Goal: Transaction & Acquisition: Purchase product/service

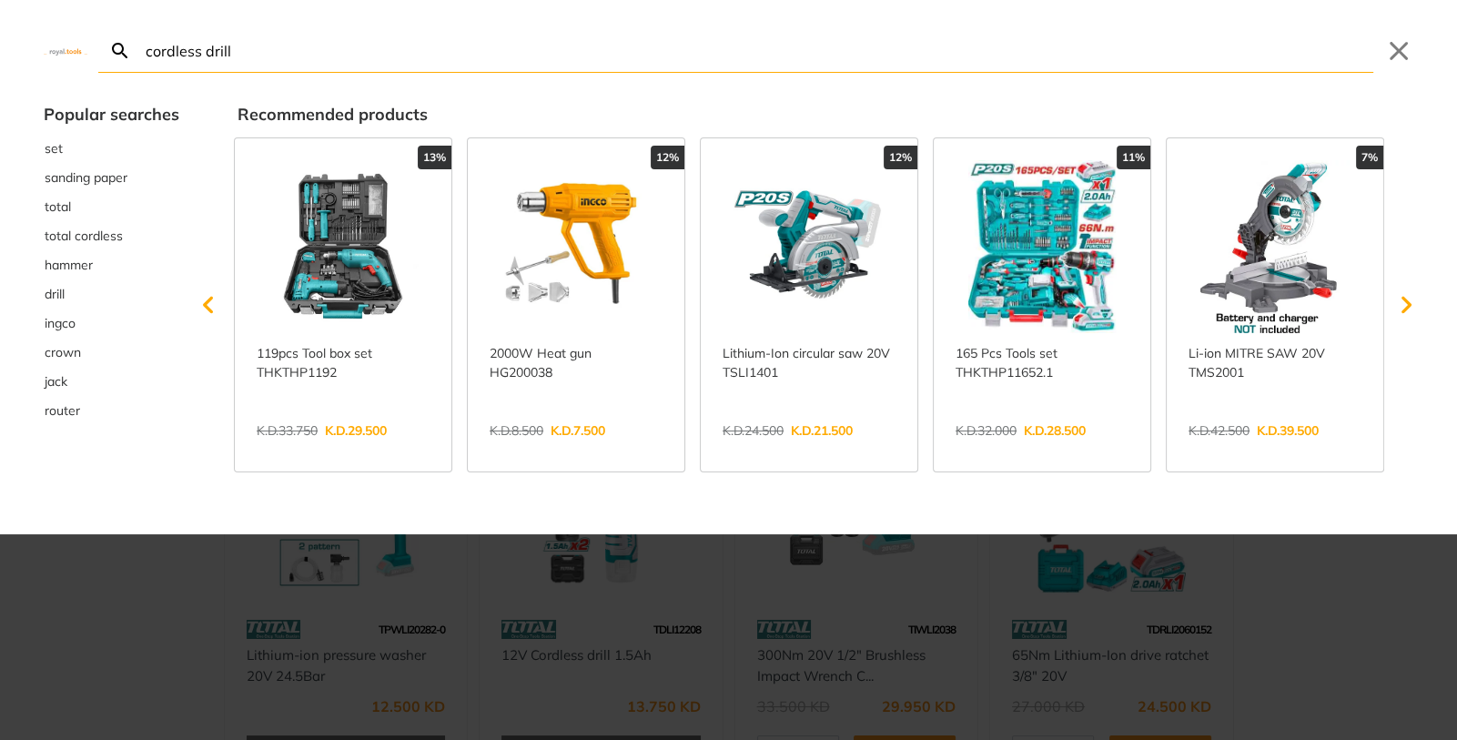
type input "cordless drill"
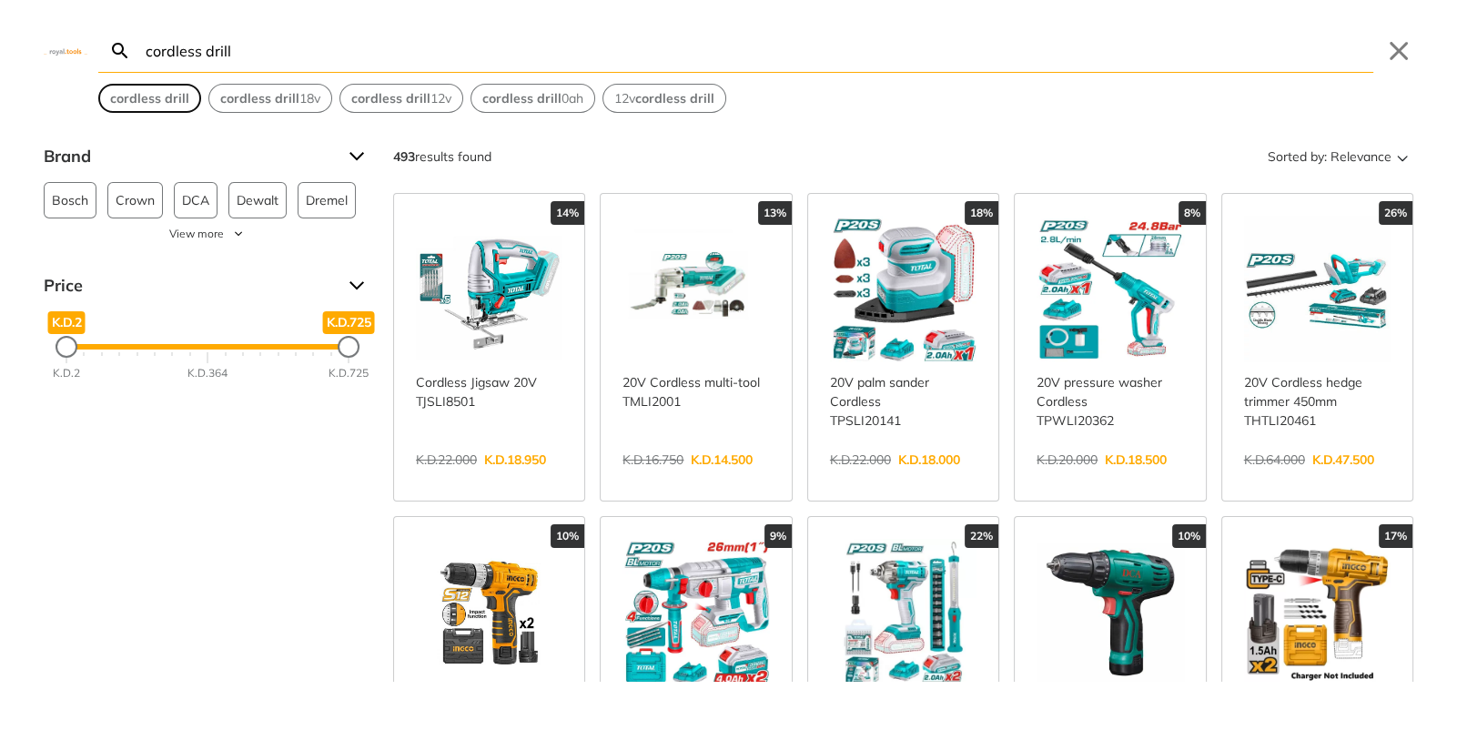
click at [152, 96] on strong "cordless drill" at bounding box center [149, 98] width 79 height 16
click at [1346, 161] on span "Relevance" at bounding box center [1361, 156] width 61 height 29
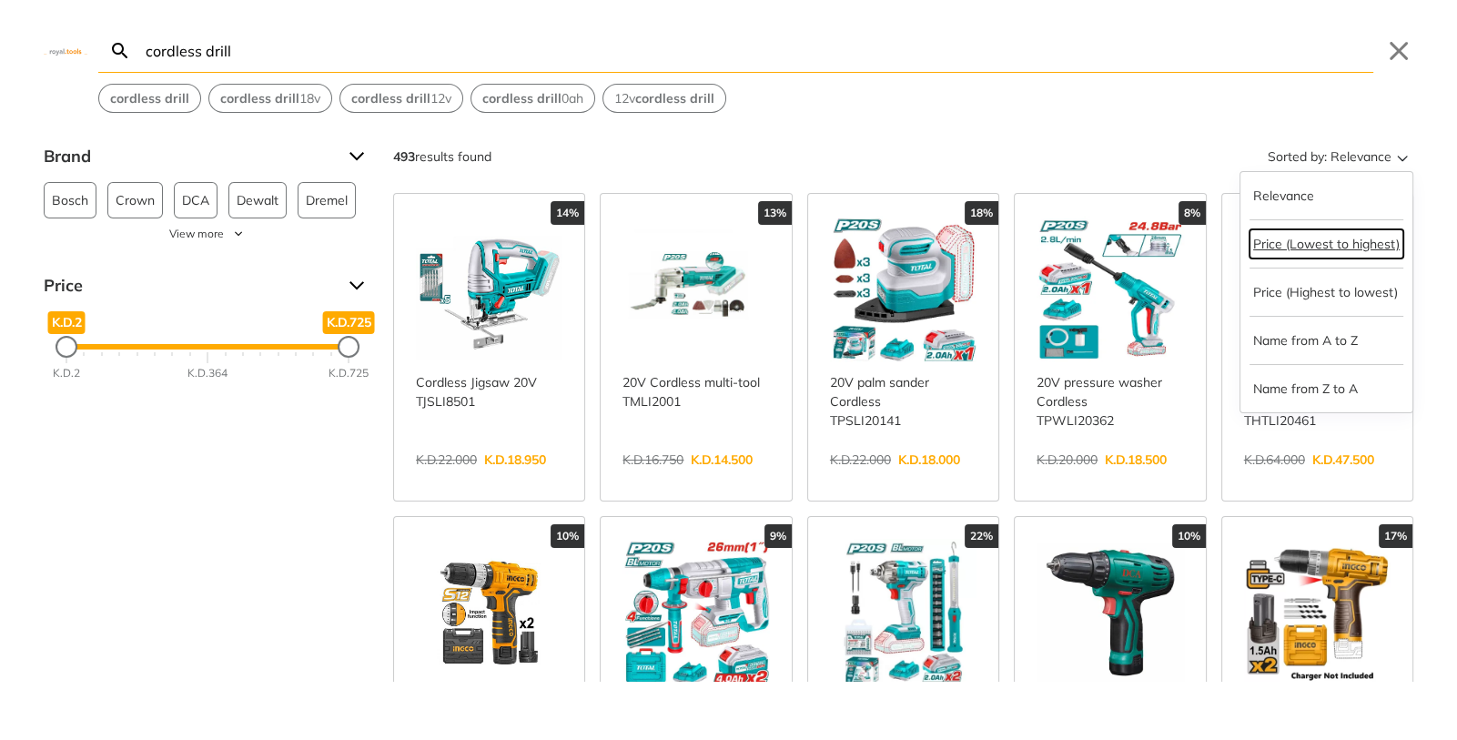
click at [1325, 244] on button "Price (Lowest to highest)" at bounding box center [1327, 243] width 154 height 29
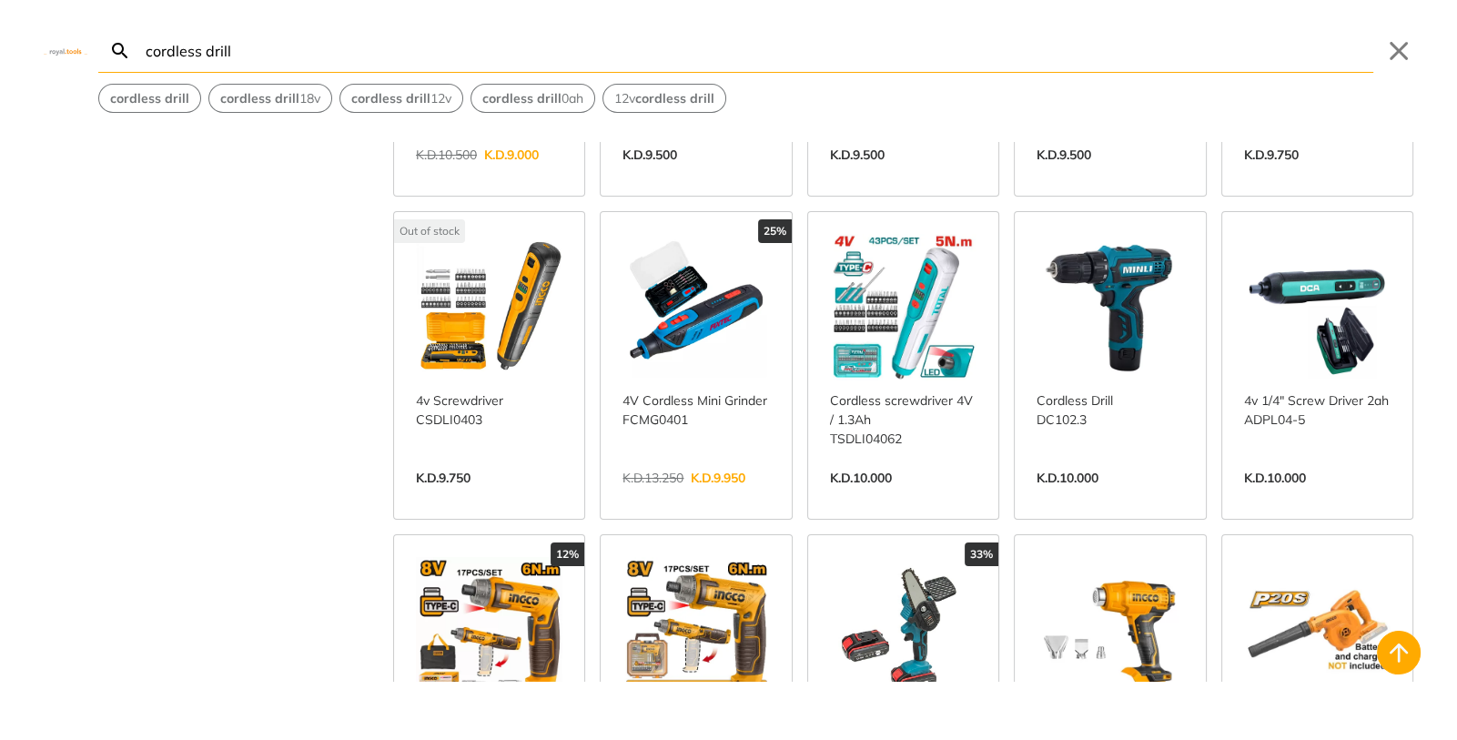
scroll to position [1820, 0]
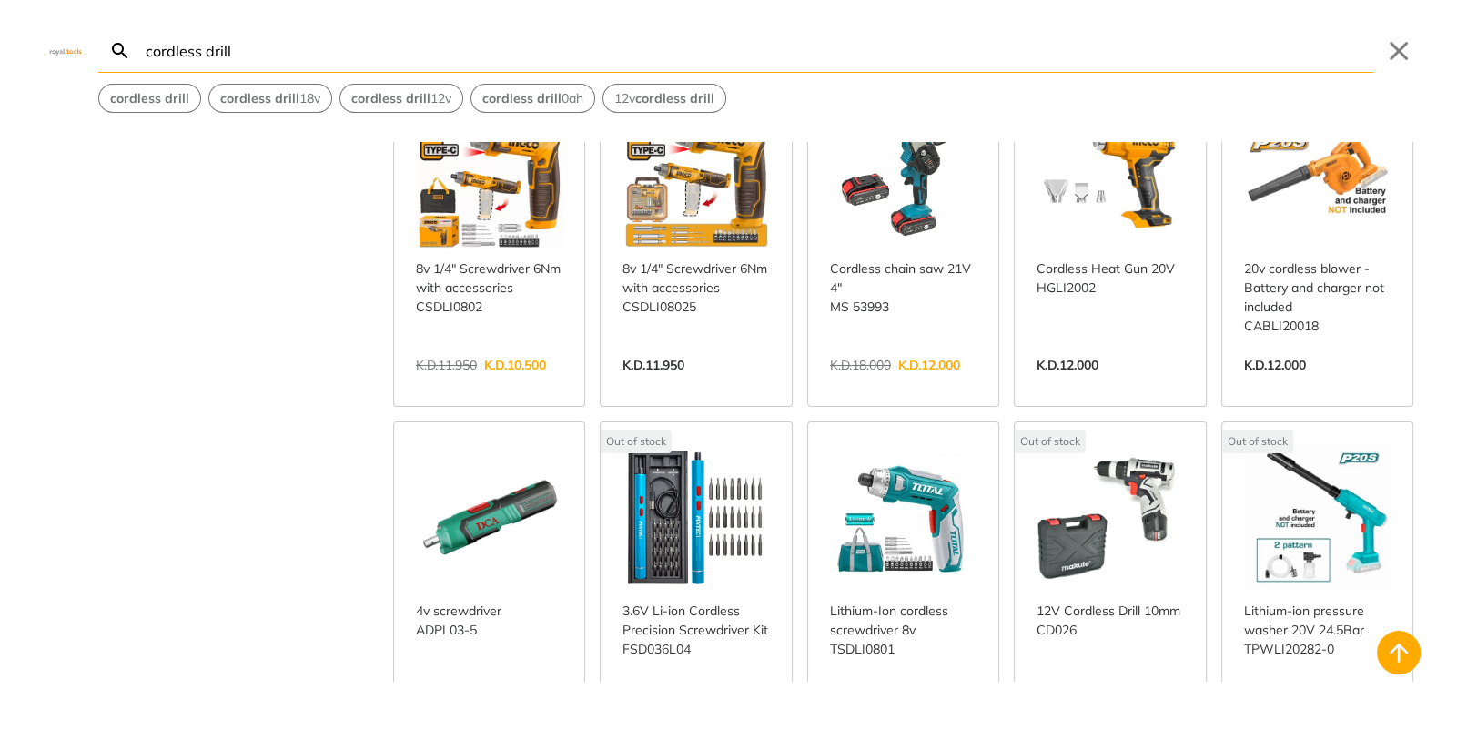
scroll to position [2549, 0]
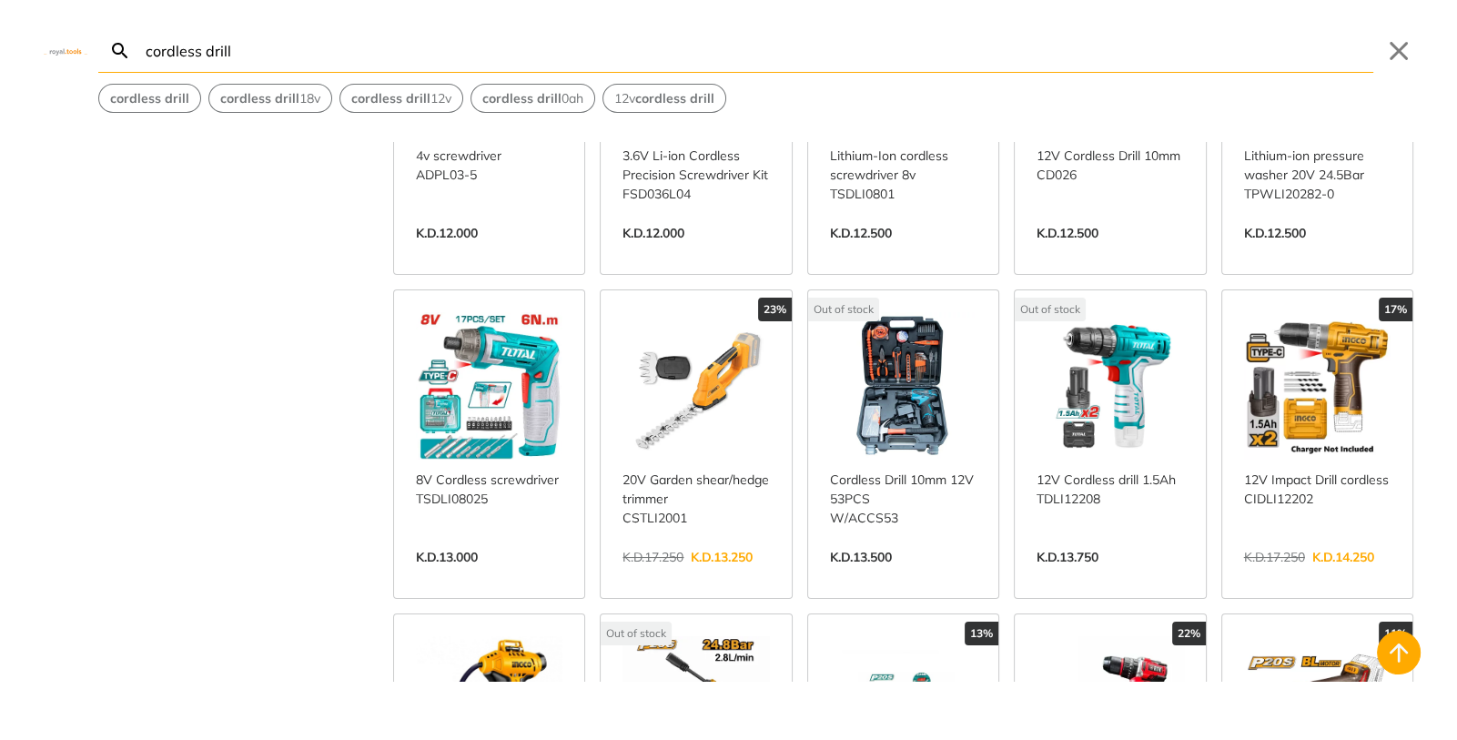
click at [1333, 576] on link "View more →" at bounding box center [1317, 576] width 147 height 0
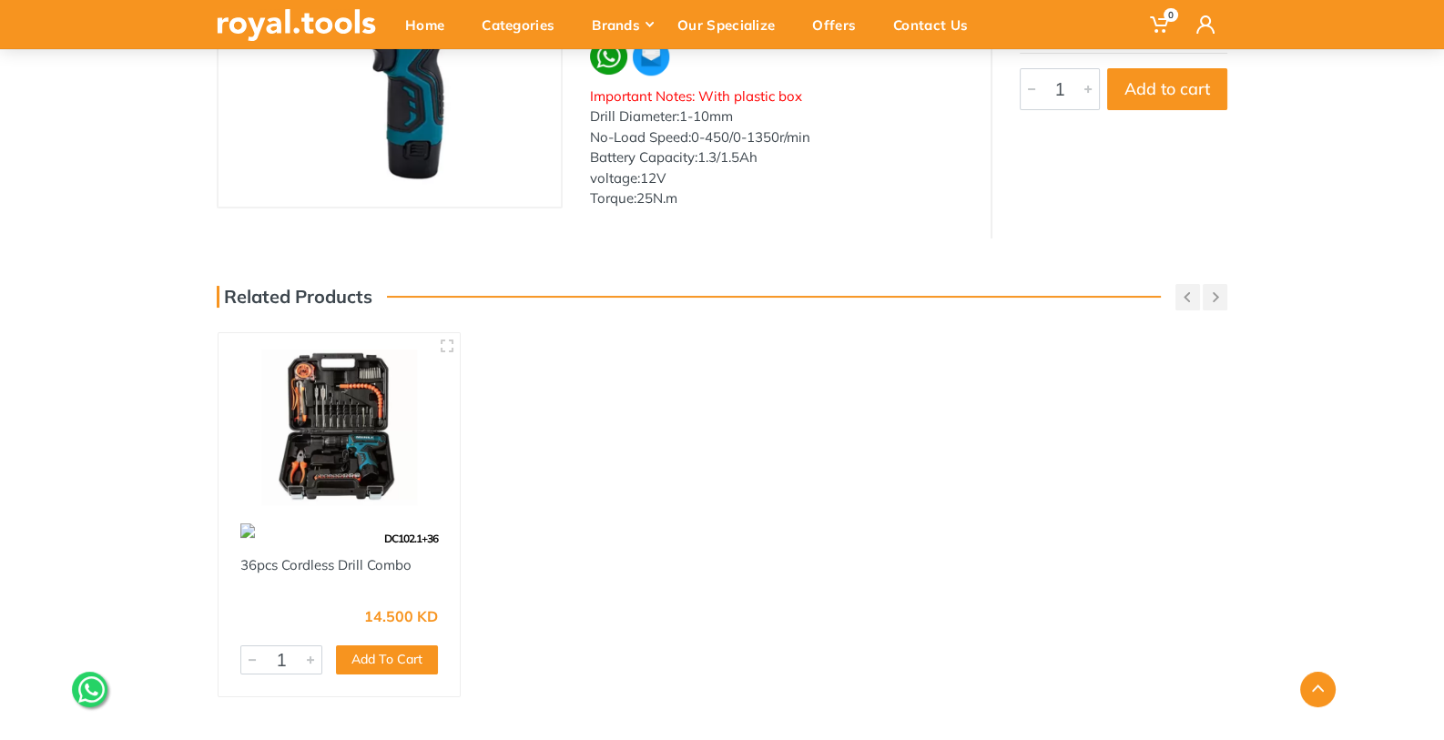
scroll to position [273, 0]
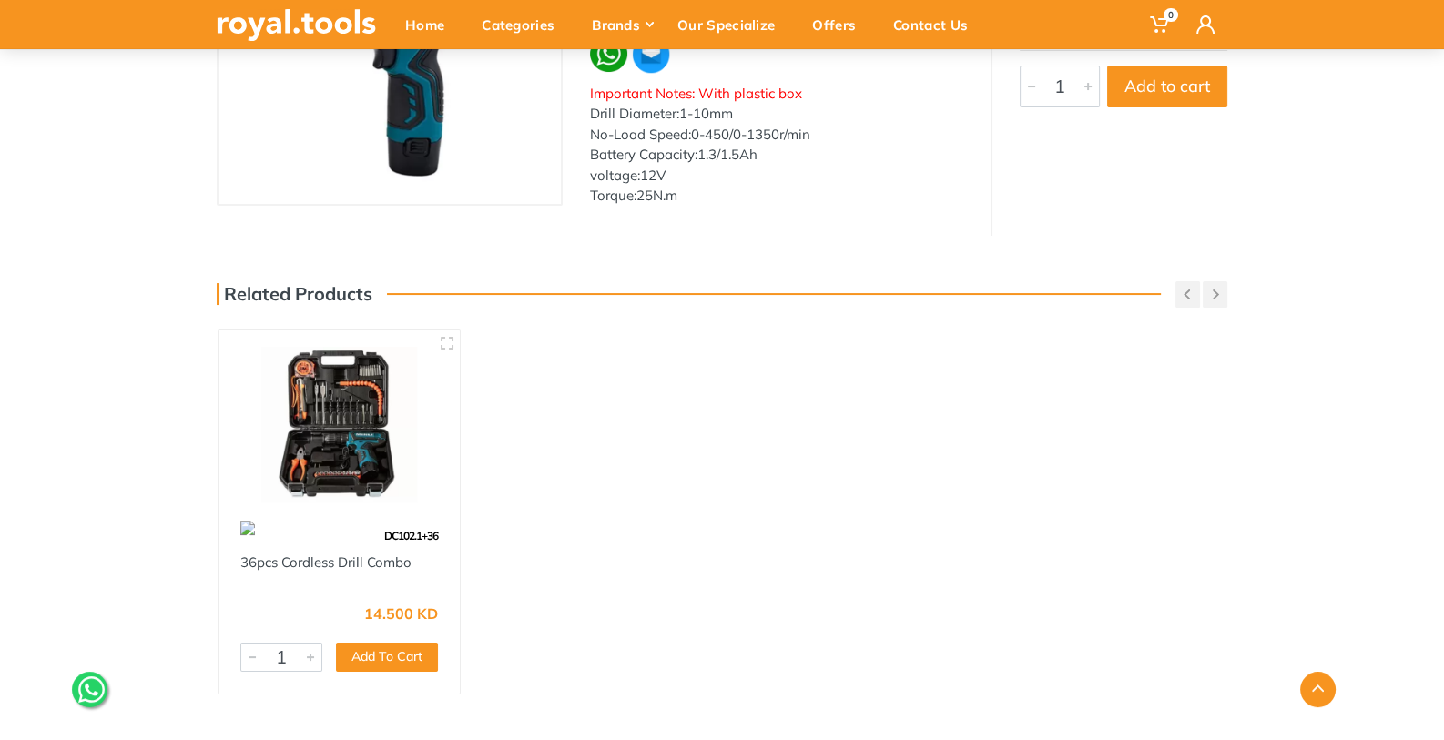
click at [318, 394] on img at bounding box center [339, 425] width 208 height 156
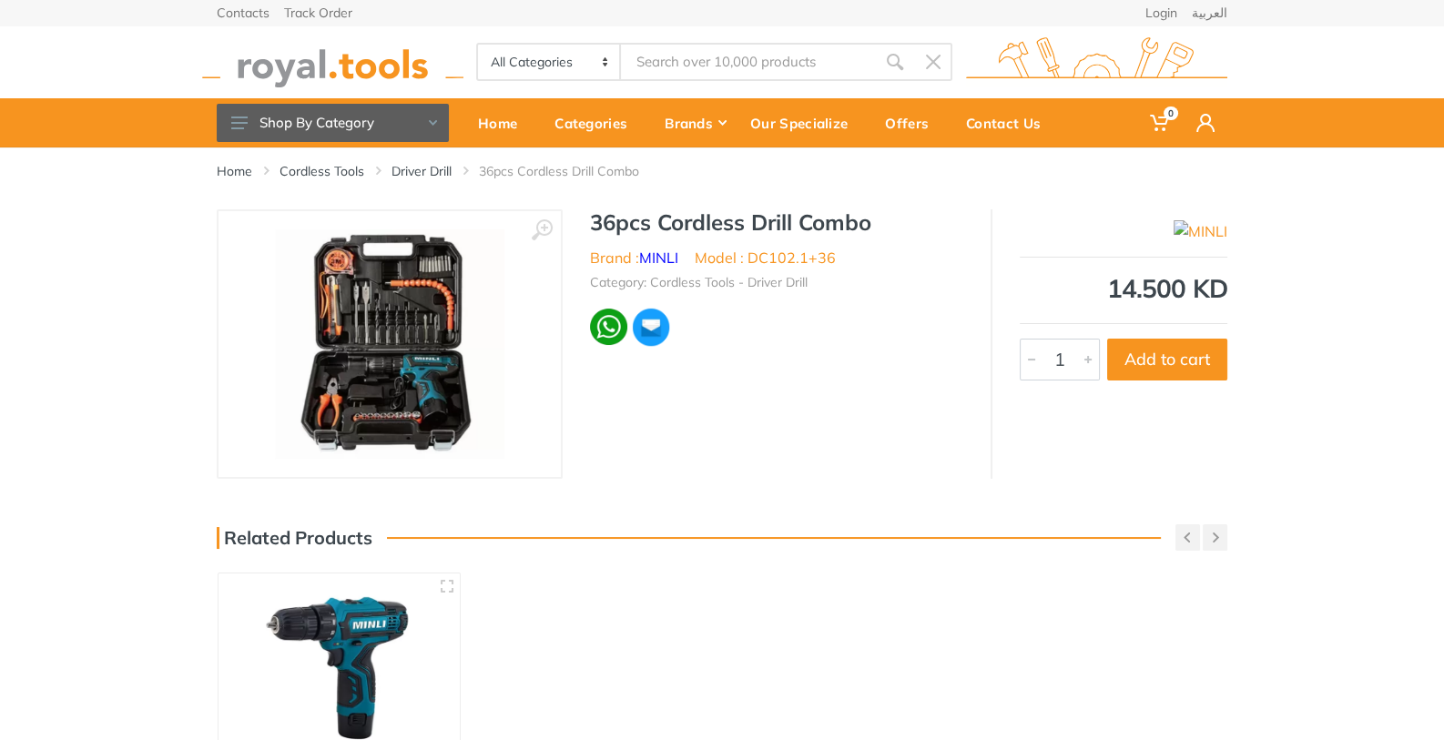
click at [446, 352] on img at bounding box center [389, 343] width 229 height 229
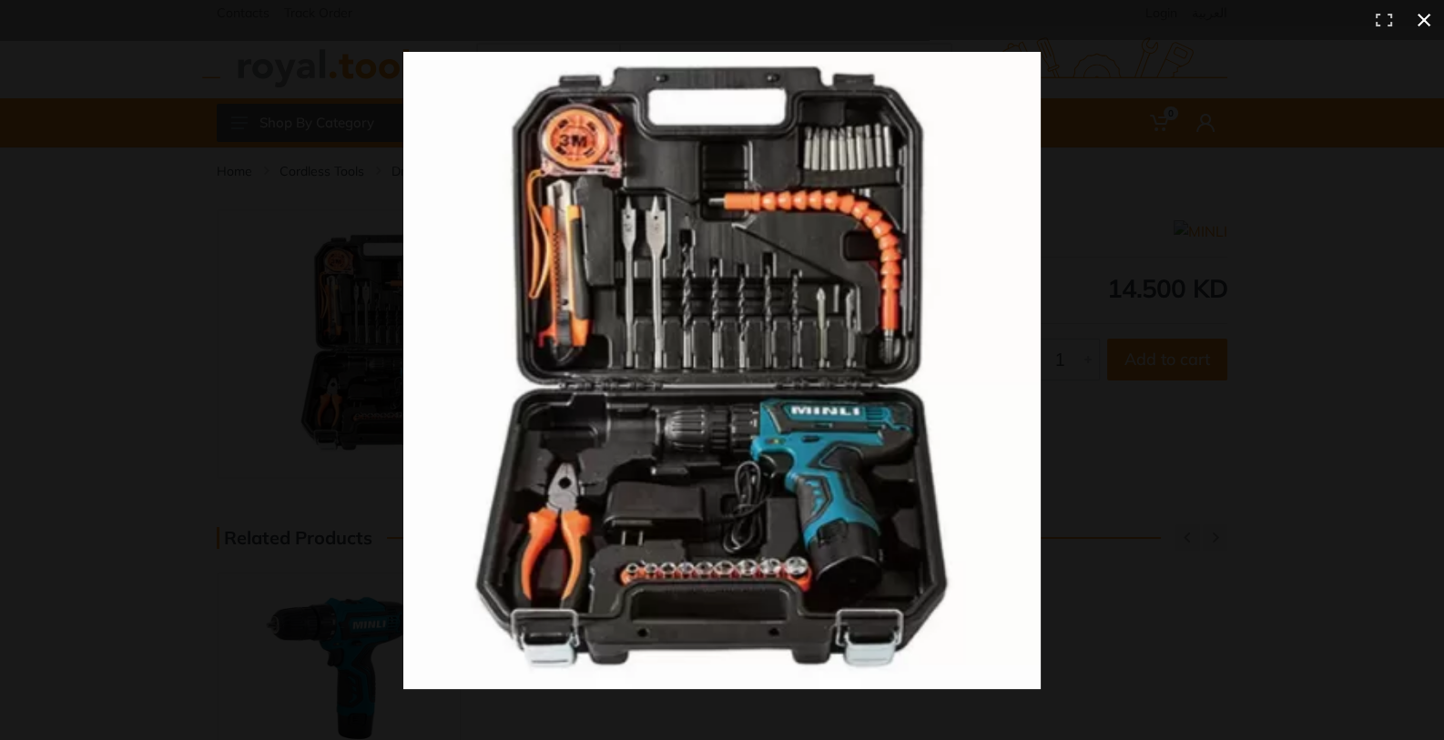
click at [1193, 298] on div at bounding box center [1100, 409] width 1394 height 715
